Goal: Task Accomplishment & Management: Manage account settings

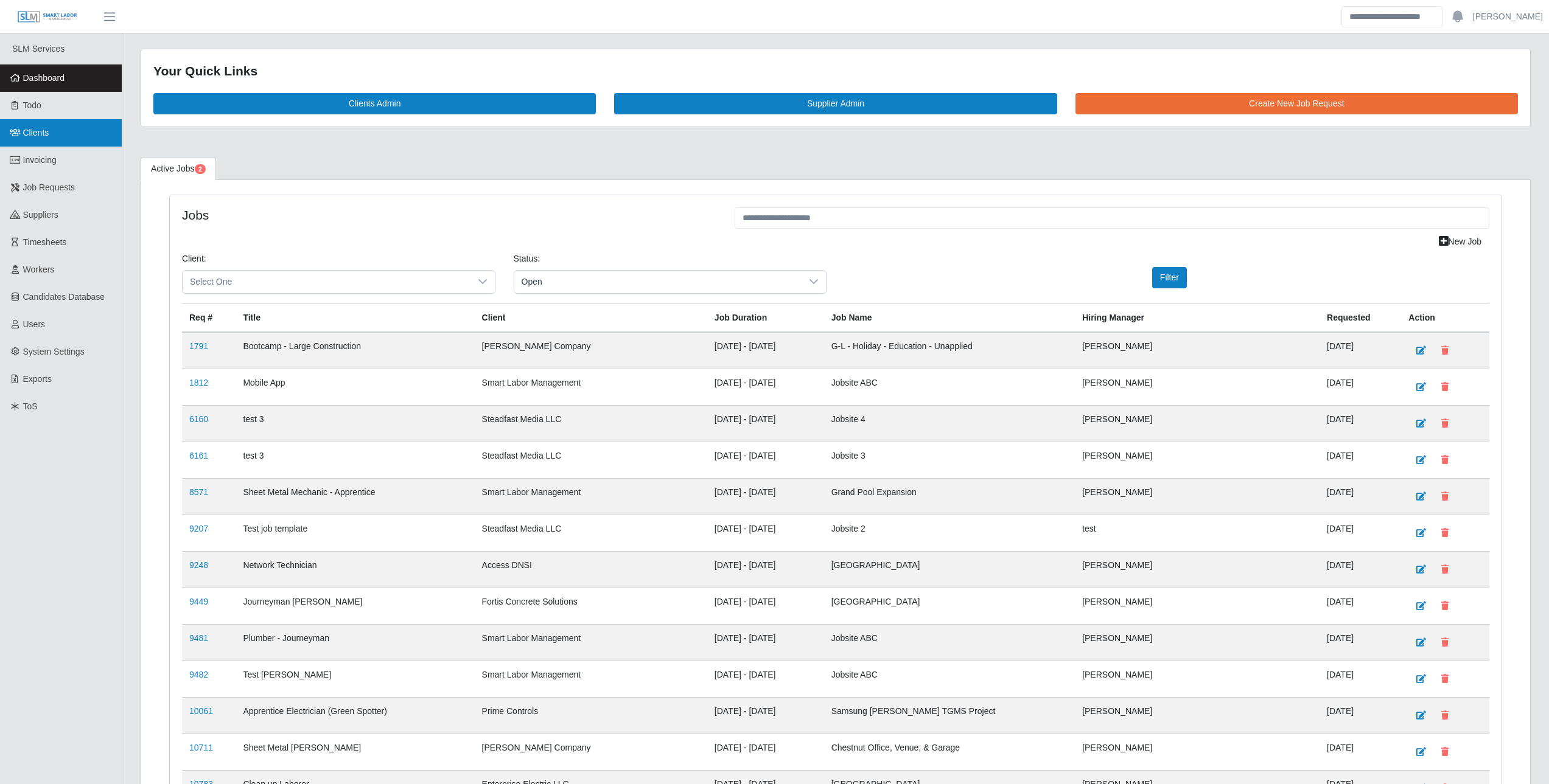
click at [40, 131] on span "Clients" at bounding box center [36, 132] width 26 height 10
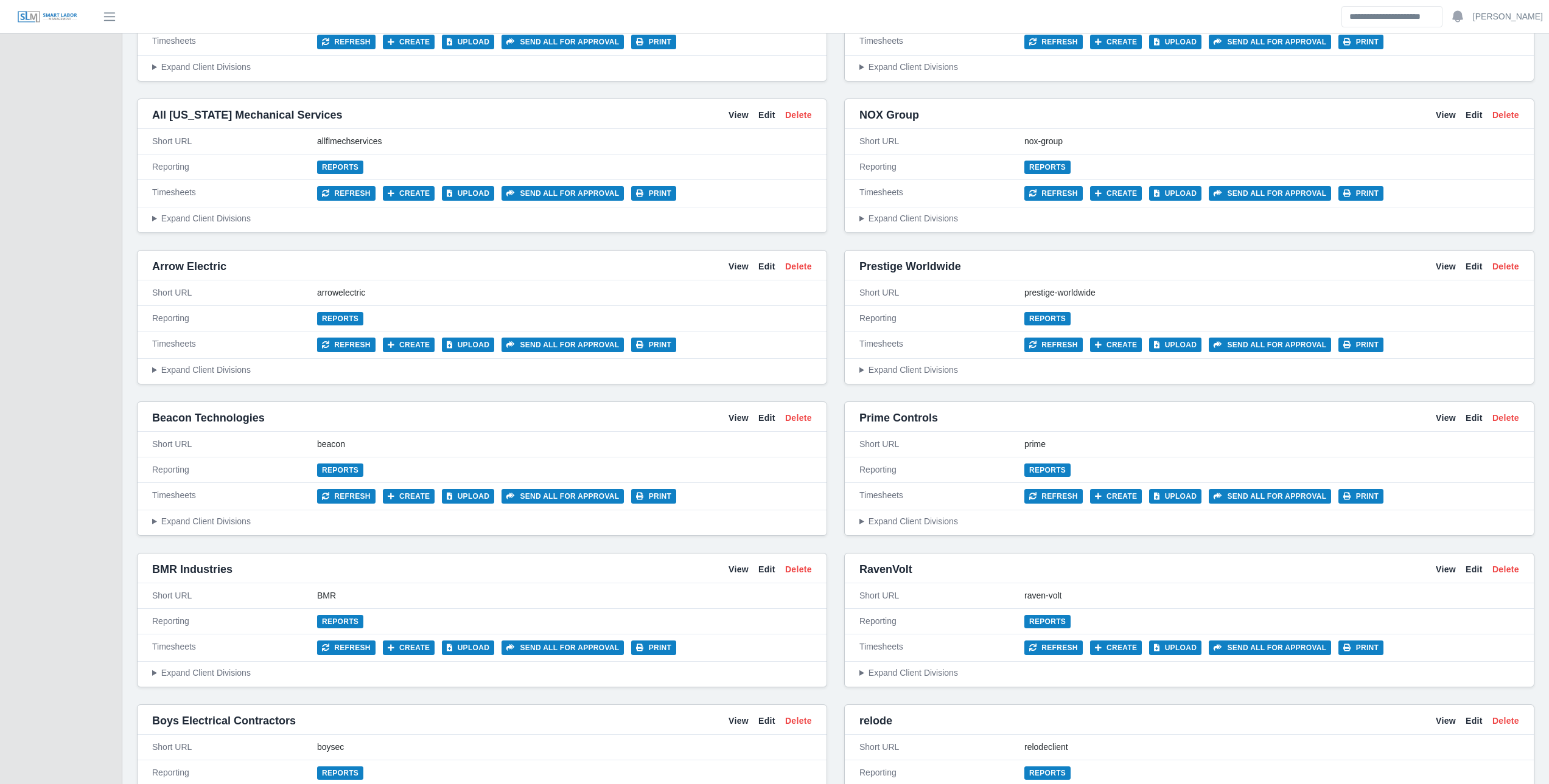
scroll to position [548, 0]
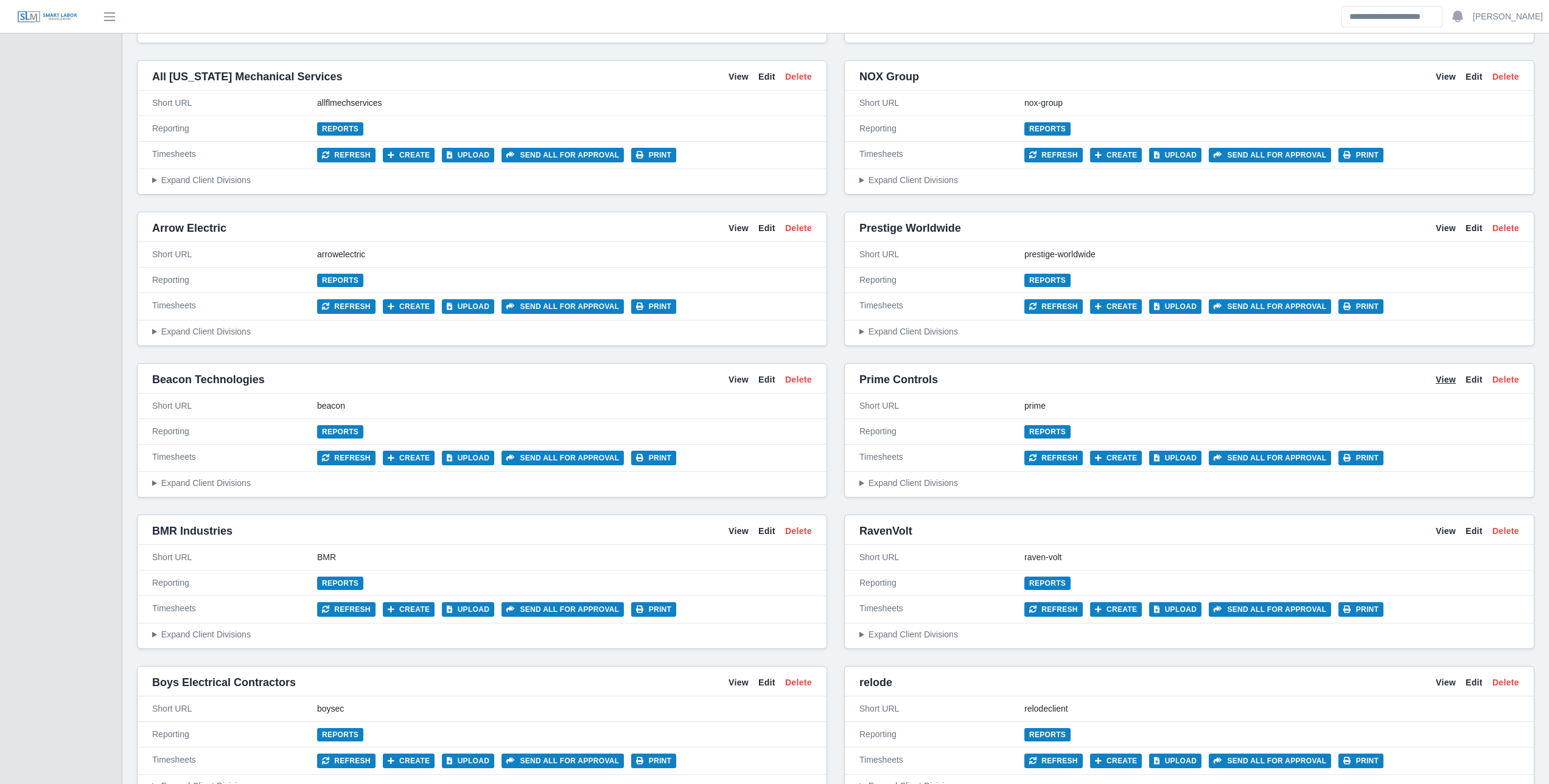
click at [1439, 373] on link "View" at bounding box center [1446, 380] width 20 height 12
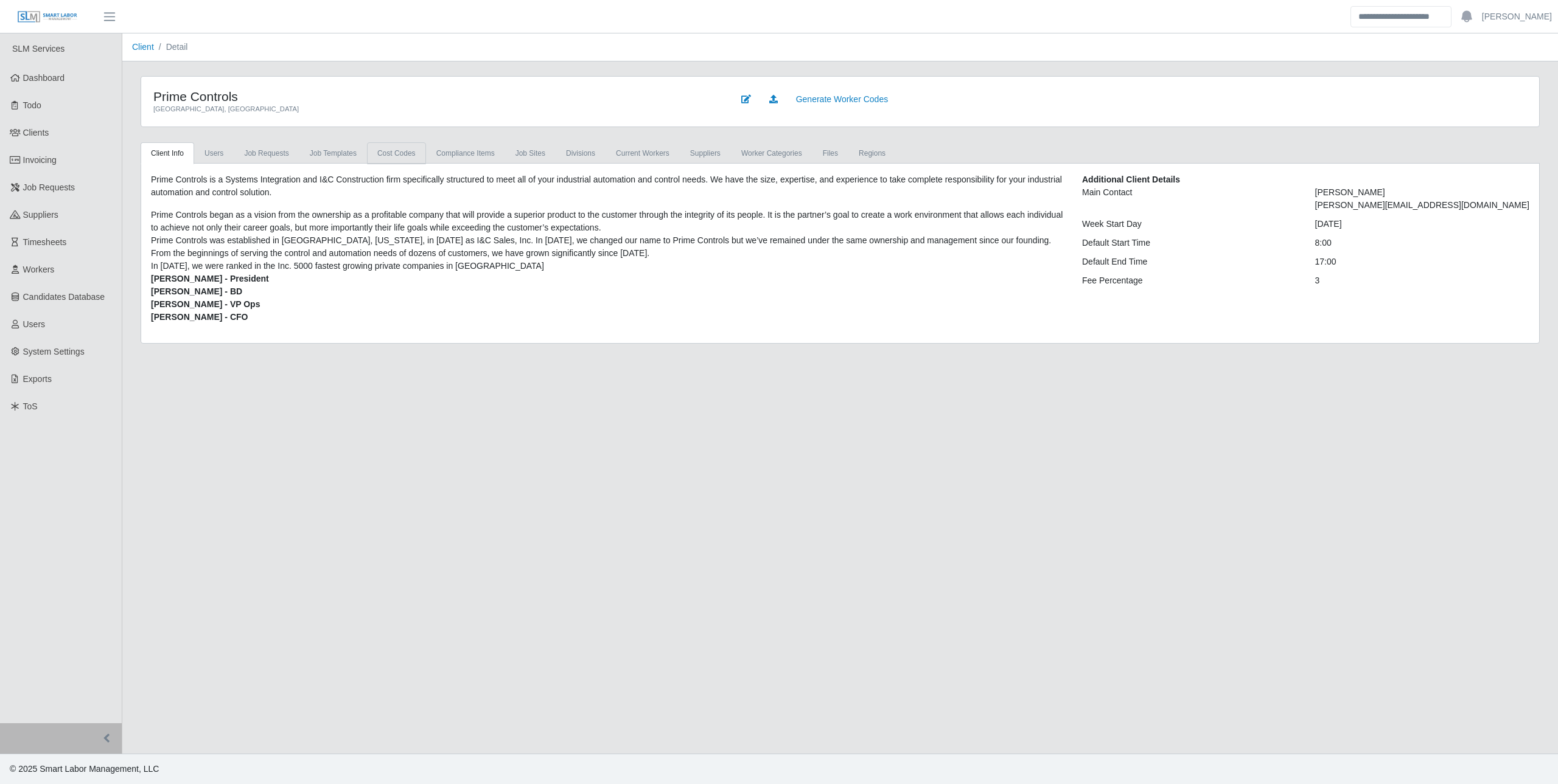
click at [399, 146] on link "cost codes" at bounding box center [397, 153] width 59 height 22
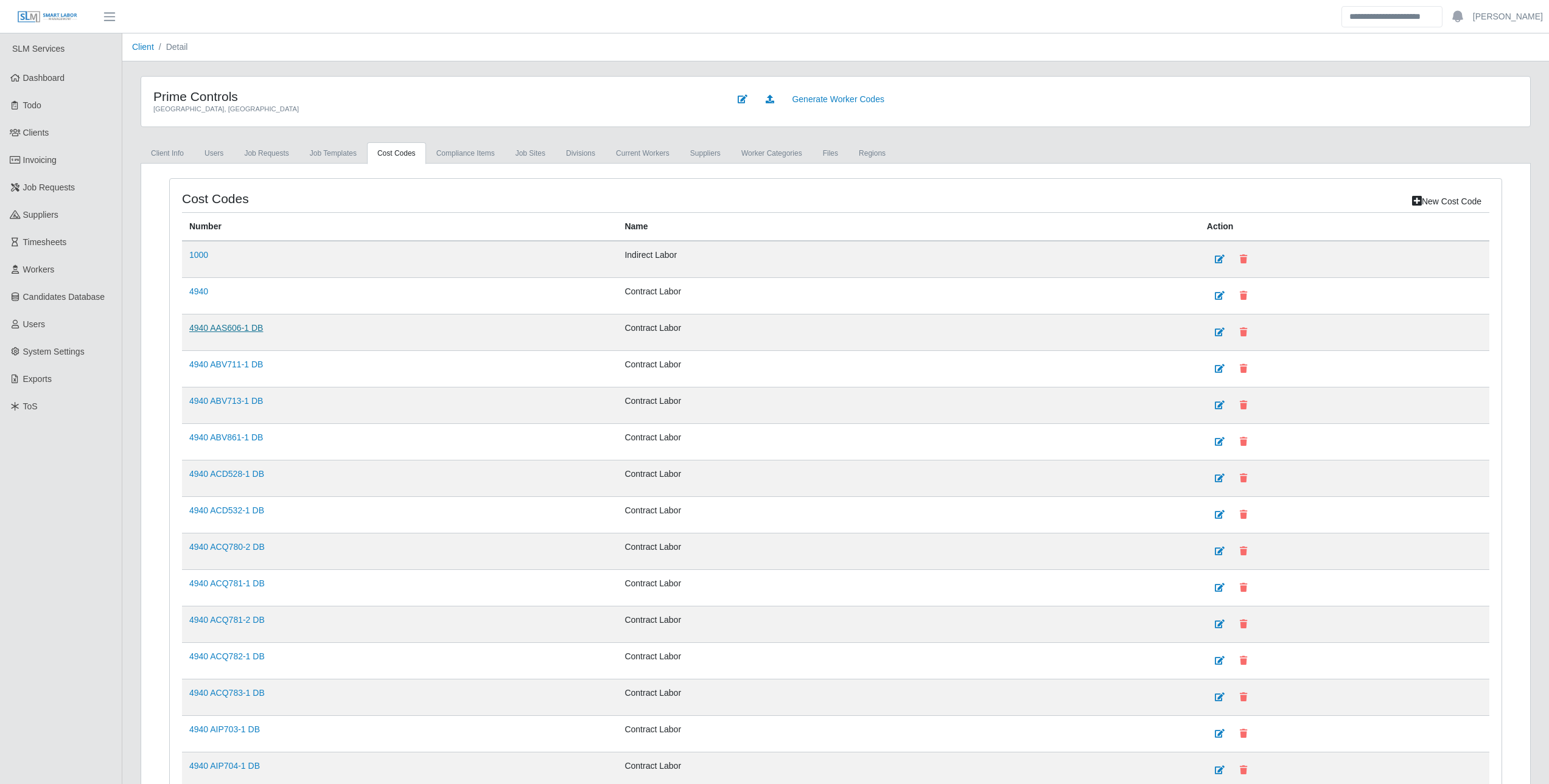
click at [234, 329] on link "4940 AAS606-1 DB" at bounding box center [225, 328] width 74 height 10
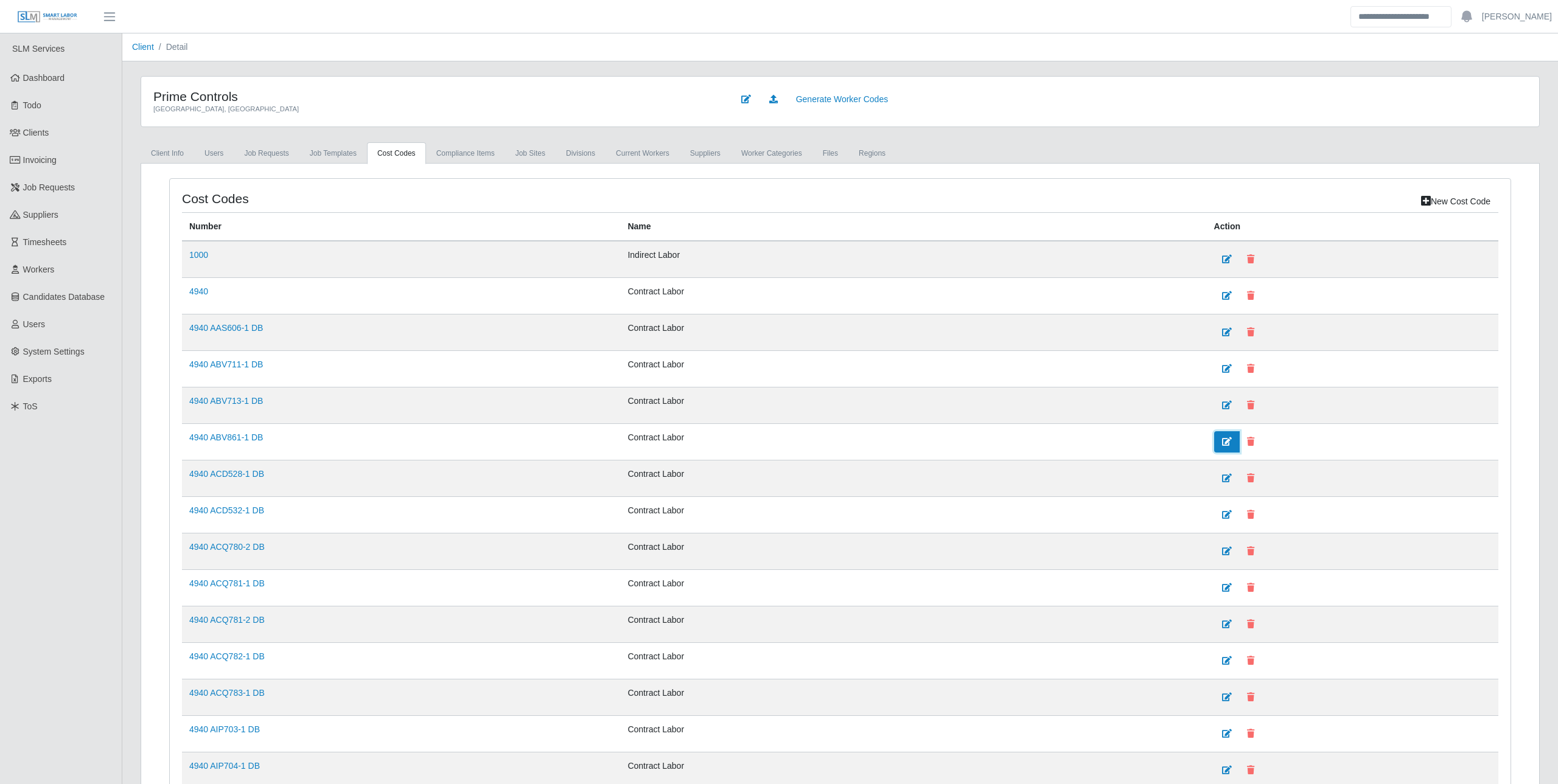
click at [1222, 438] on icon at bounding box center [1226, 442] width 10 height 9
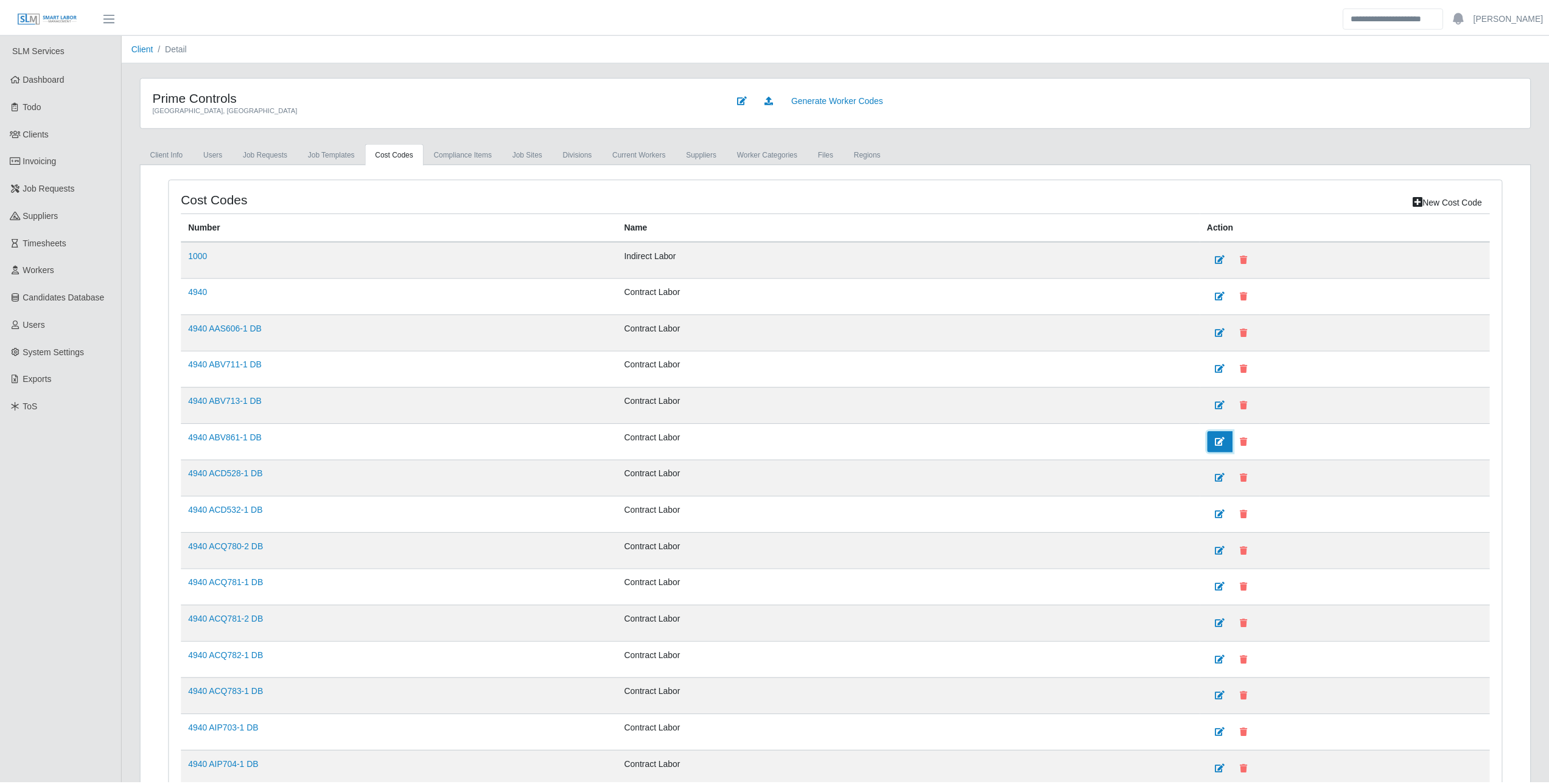
scroll to position [61, 0]
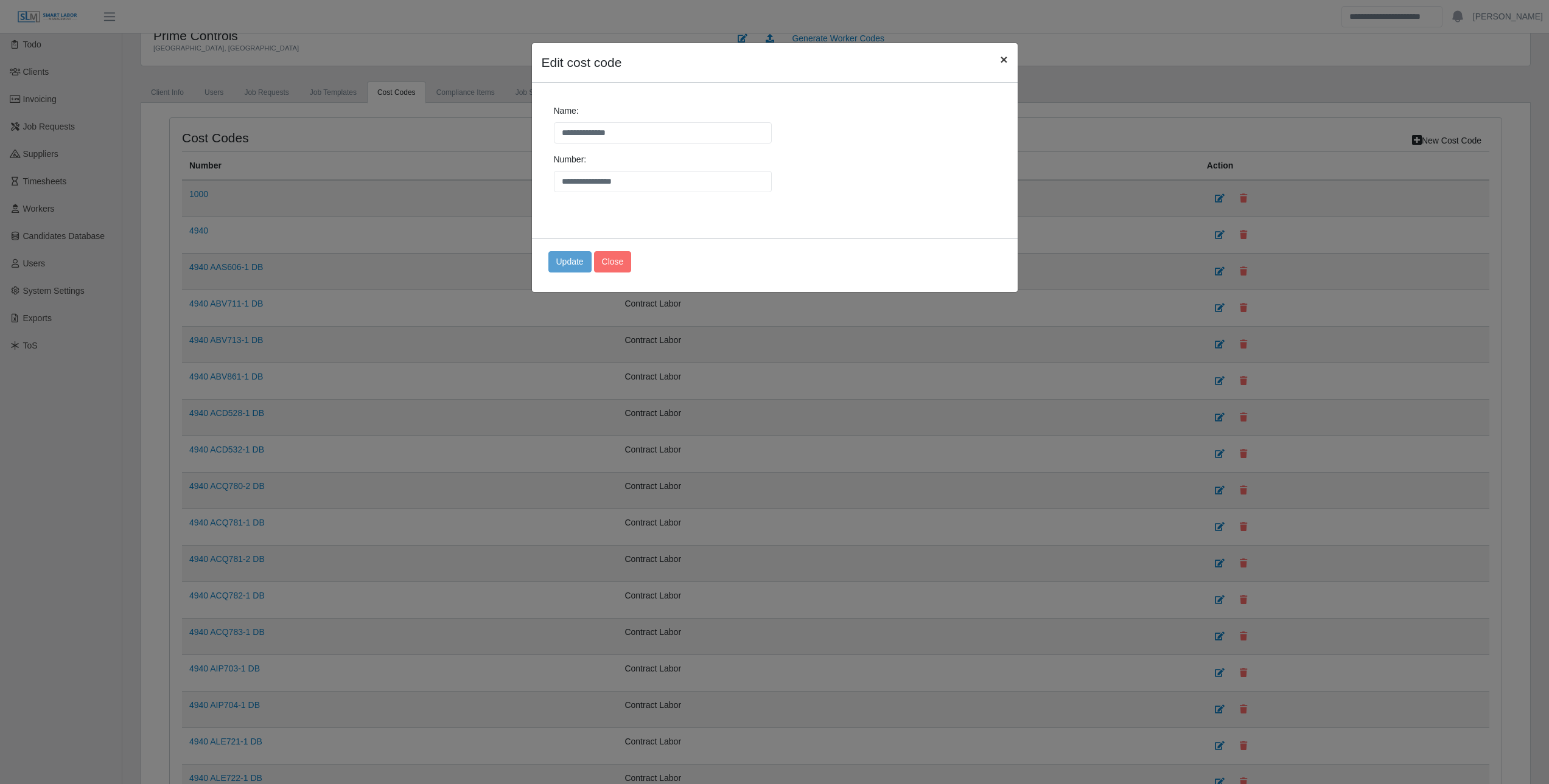
click at [1007, 56] on span "×" at bounding box center [1003, 60] width 7 height 14
